Goal: Transaction & Acquisition: Purchase product/service

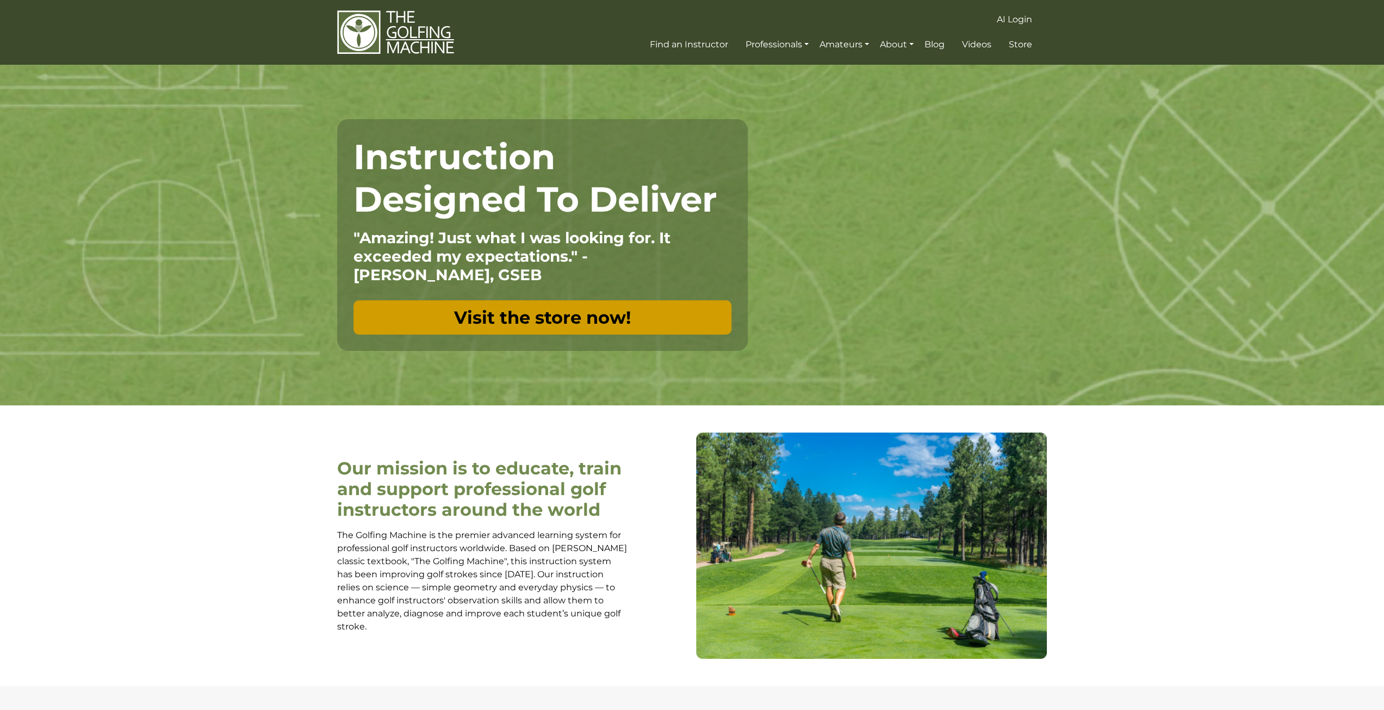
click at [531, 326] on link "Visit the store now!" at bounding box center [542, 317] width 378 height 34
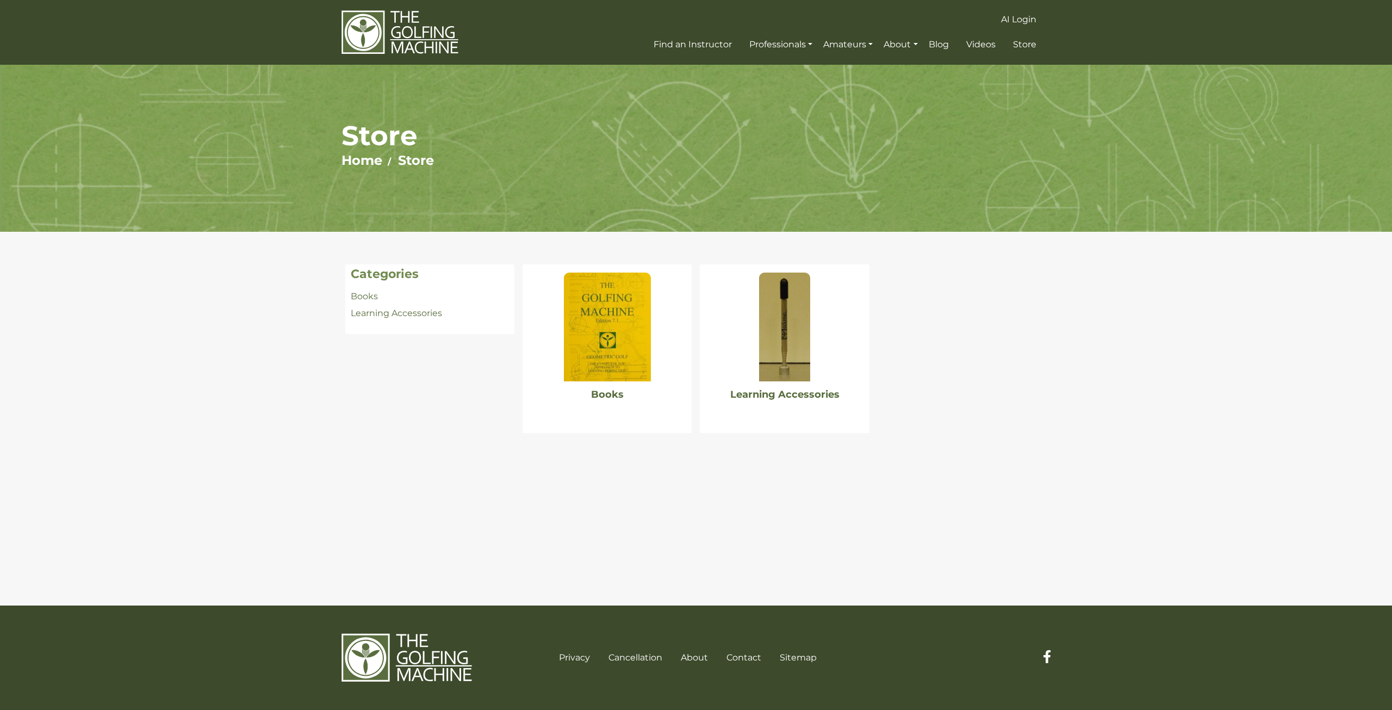
click at [603, 349] on img at bounding box center [607, 326] width 87 height 109
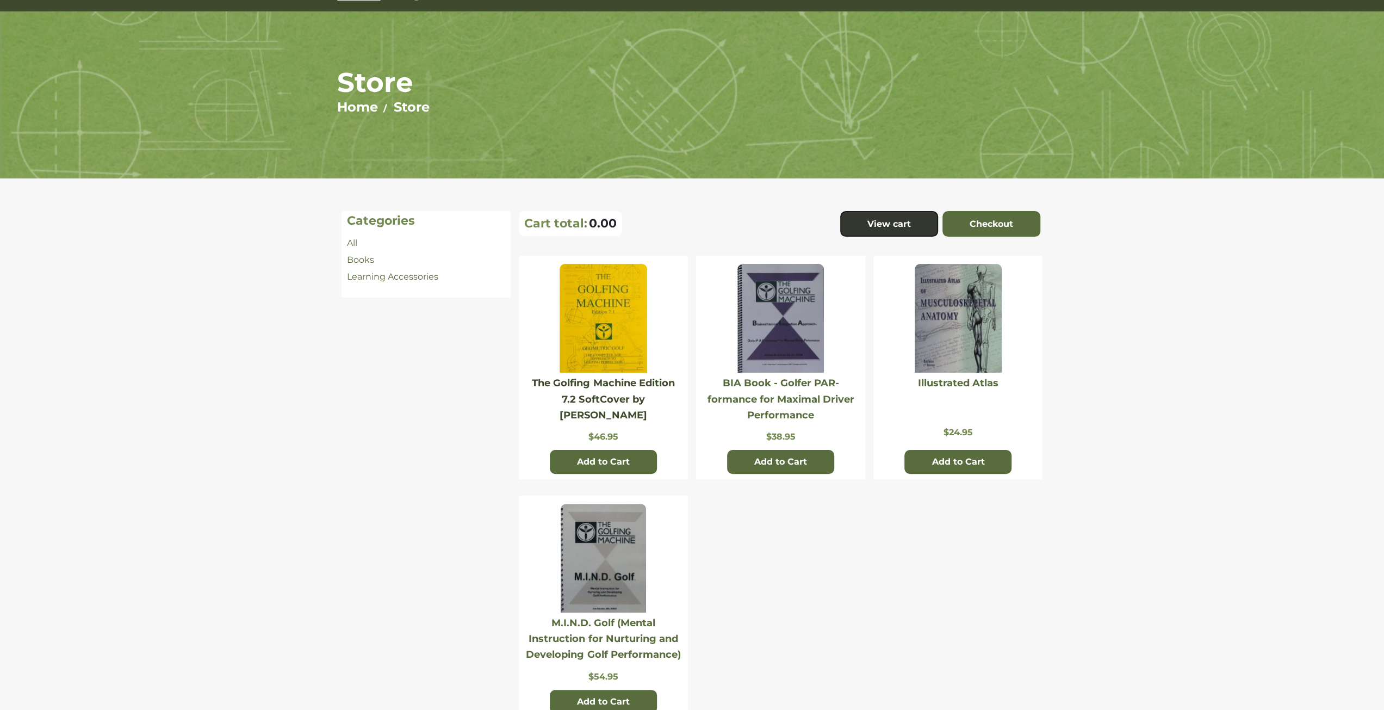
scroll to position [54, 0]
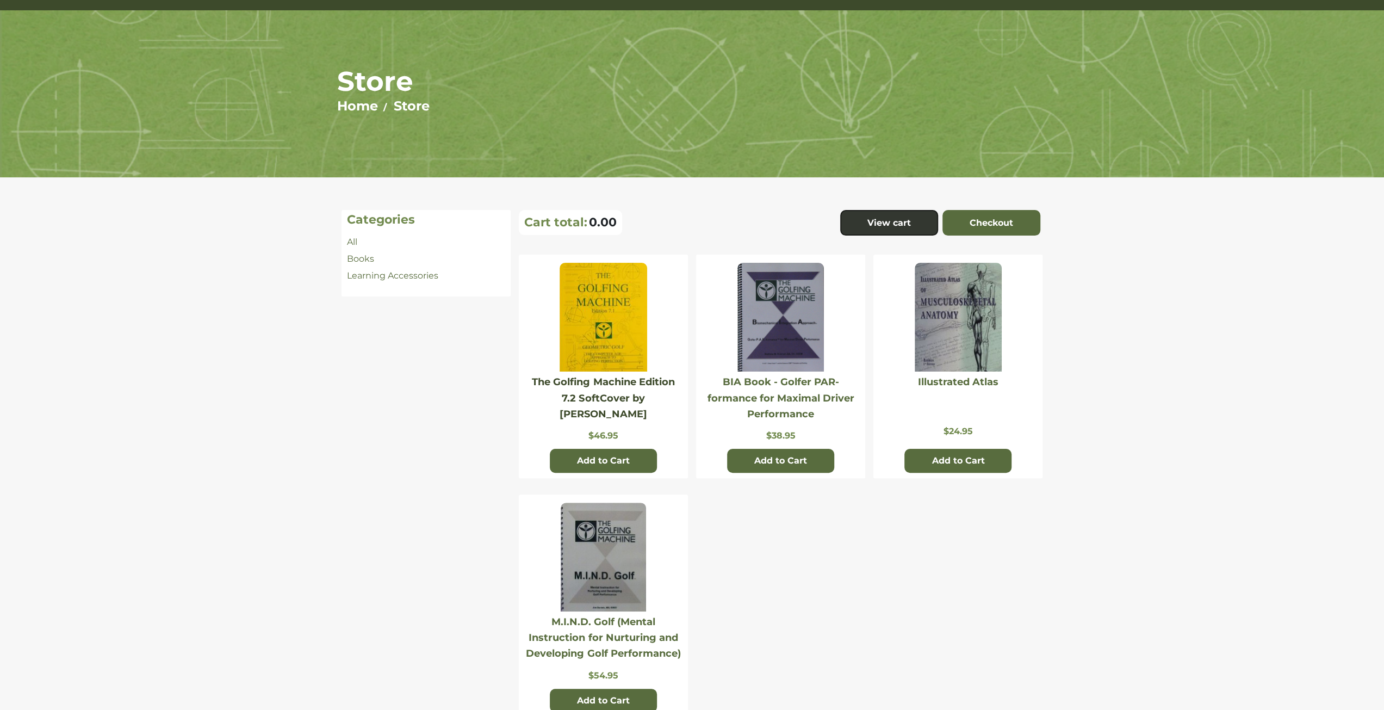
click at [628, 380] on link "The Golfing Machine Edition 7.2 SoftCover by Homer Kelley" at bounding box center [603, 398] width 142 height 44
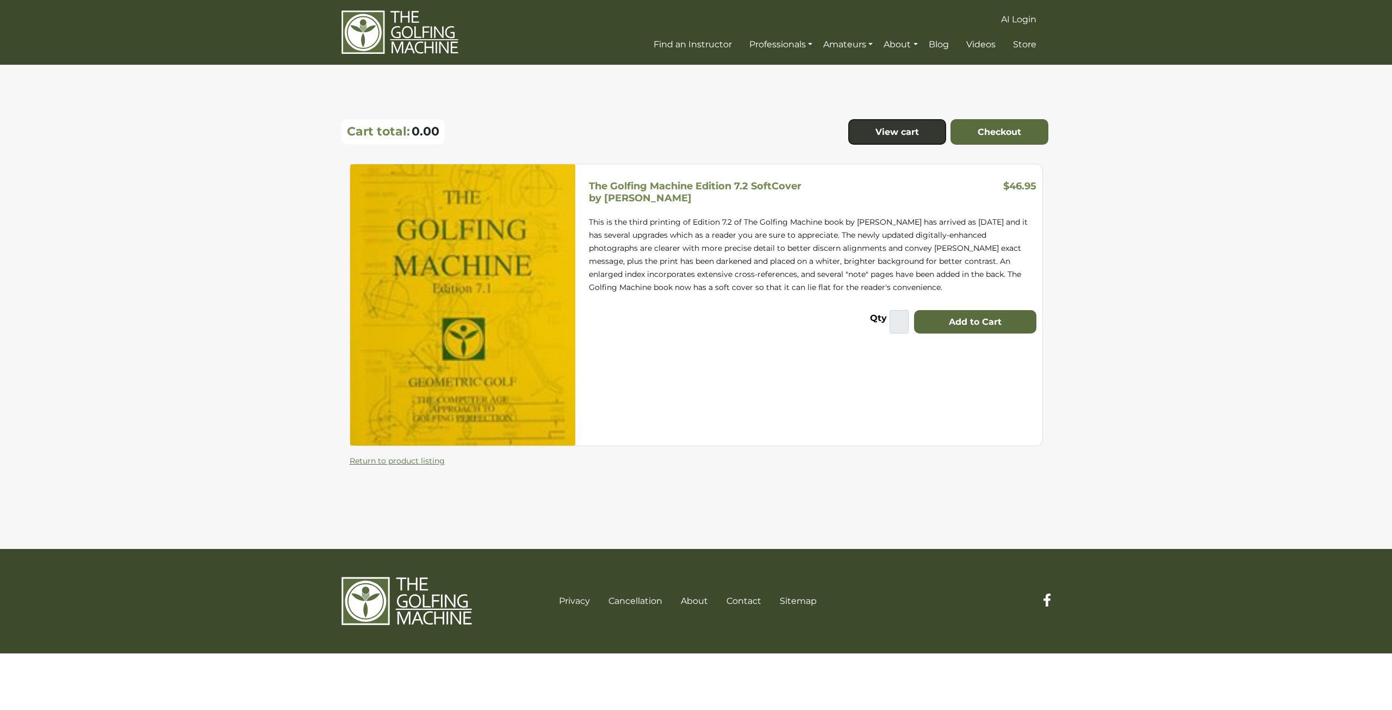
click at [755, 341] on div "The Golfing Machine Edition 7.2 SoftCover by Homer Kelley $46.95 This is the th…" at bounding box center [812, 304] width 459 height 281
